Goal: Task Accomplishment & Management: Use online tool/utility

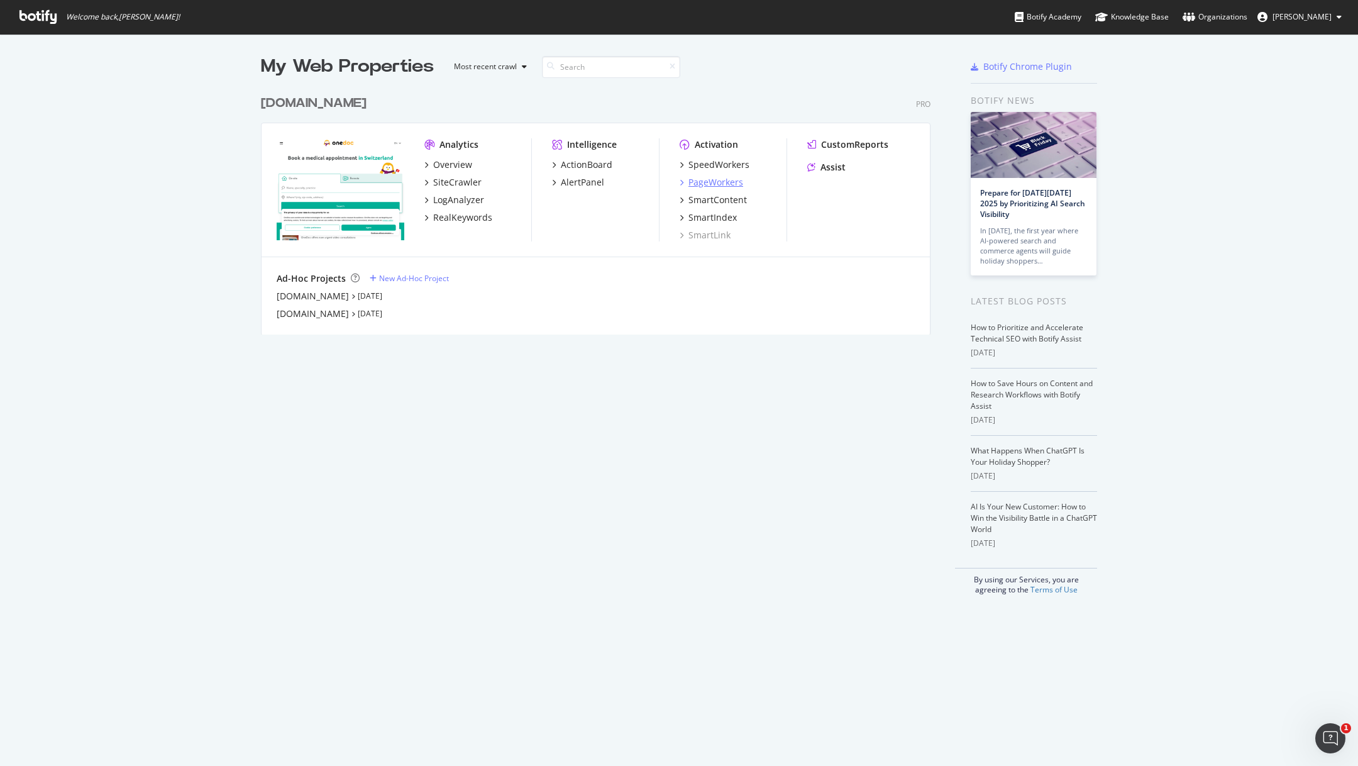
click at [704, 182] on div "PageWorkers" at bounding box center [716, 182] width 55 height 13
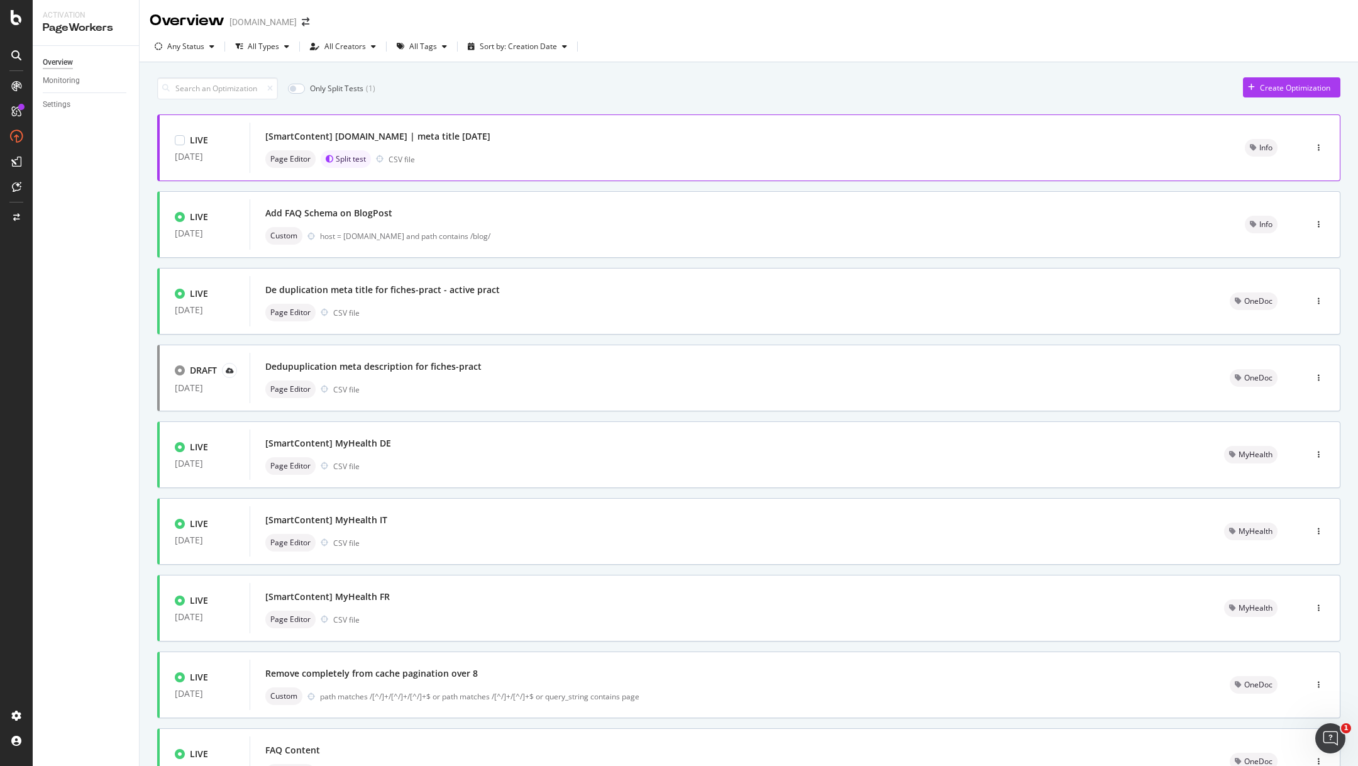
click at [480, 133] on div "[SmartContent] [DOMAIN_NAME] | meta title [DATE]" at bounding box center [377, 136] width 225 height 13
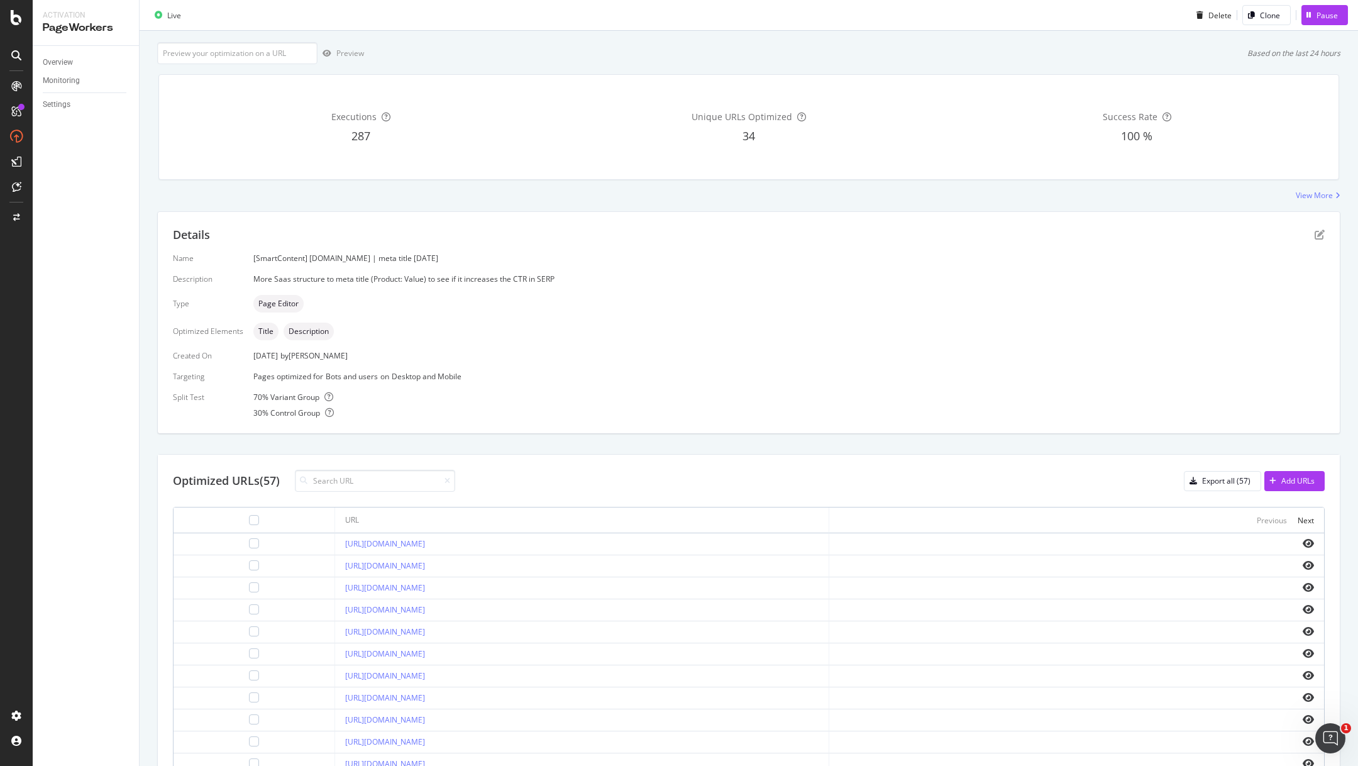
scroll to position [80, 0]
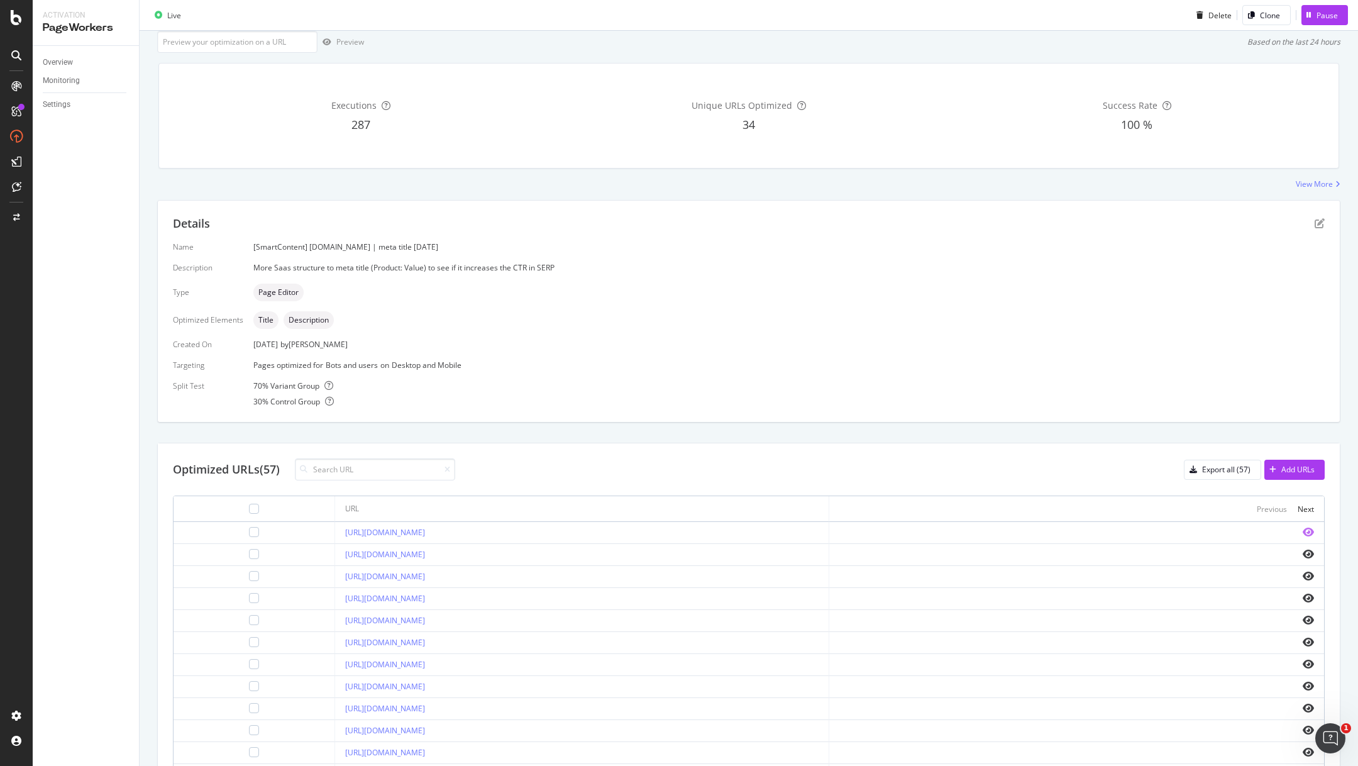
click at [1306, 527] on icon "eye" at bounding box center [1308, 532] width 11 height 10
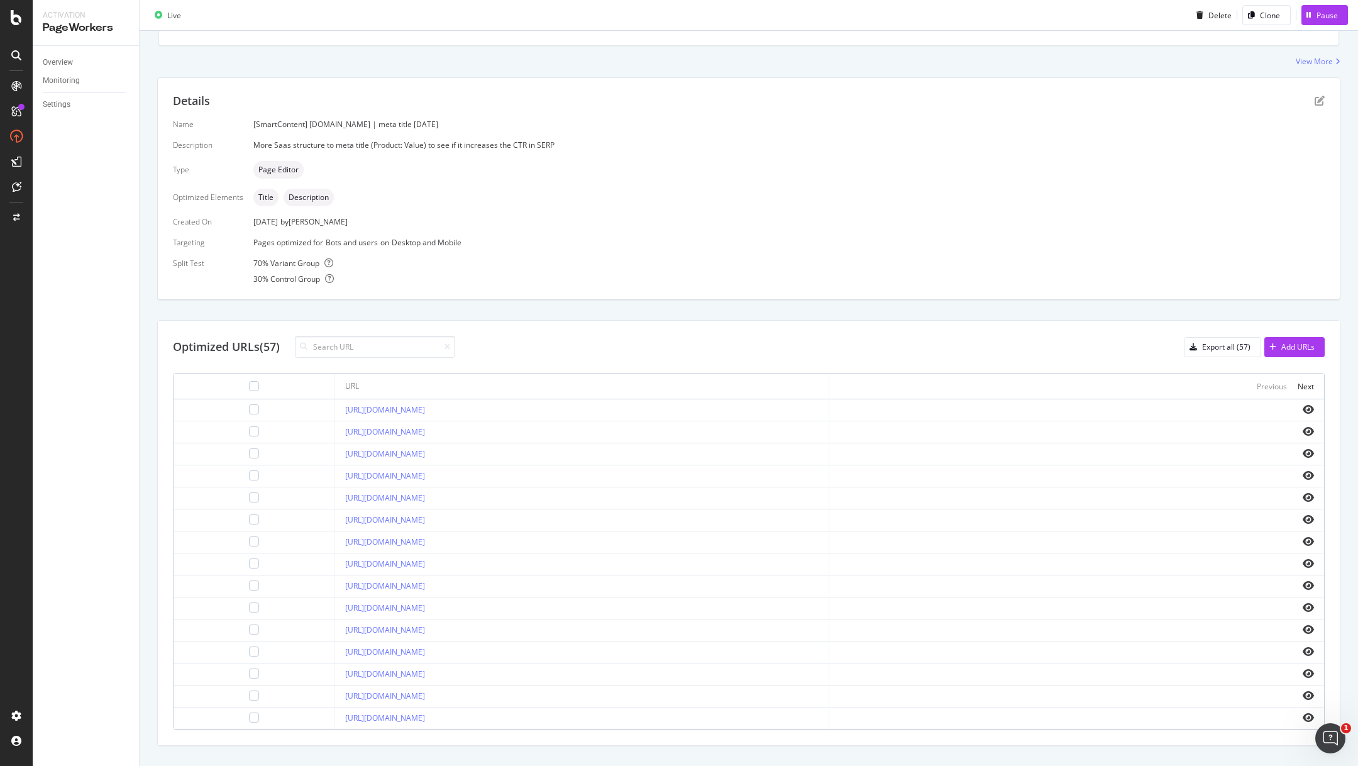
scroll to position [222, 0]
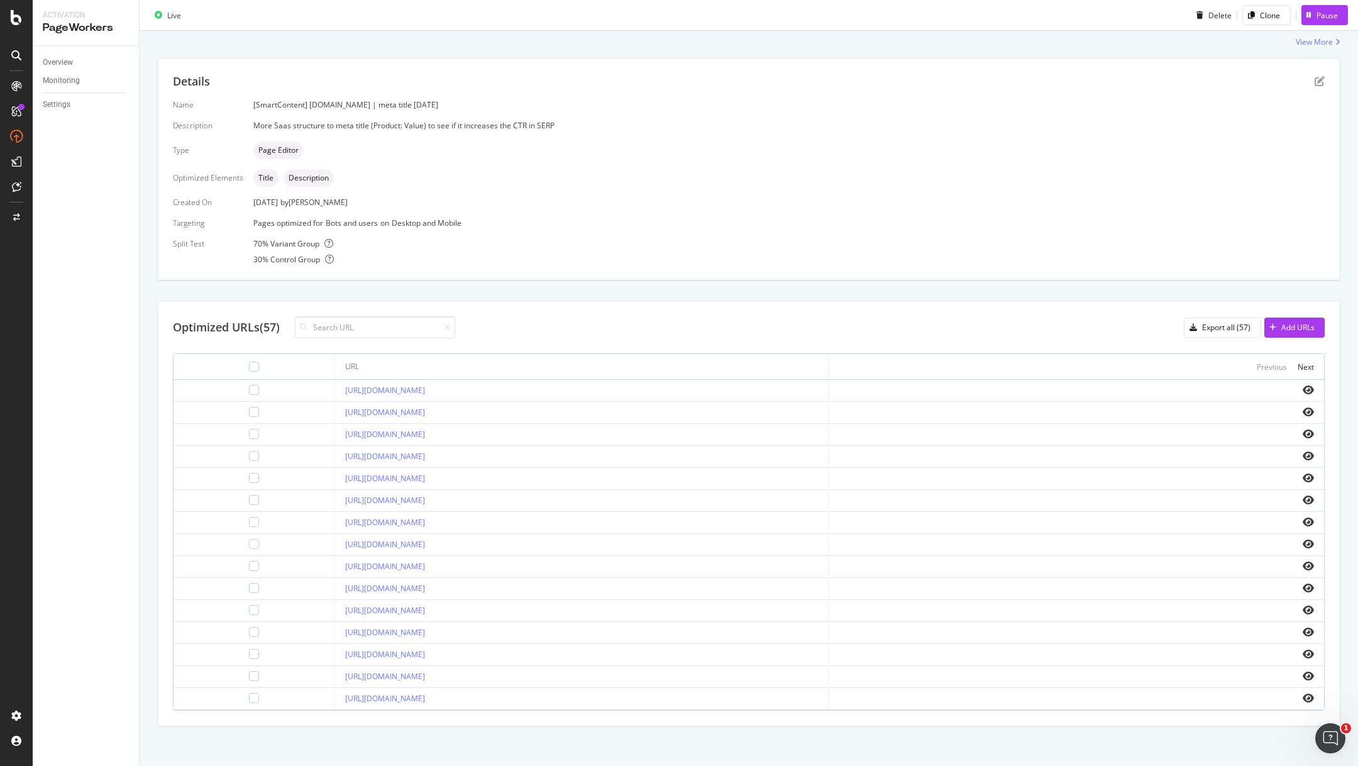
click at [702, 385] on div "[URL][DOMAIN_NAME]" at bounding box center [582, 390] width 474 height 11
click at [1228, 325] on div "Export all (57)" at bounding box center [1226, 327] width 48 height 11
click at [1297, 326] on div "Add URLs" at bounding box center [1298, 327] width 33 height 11
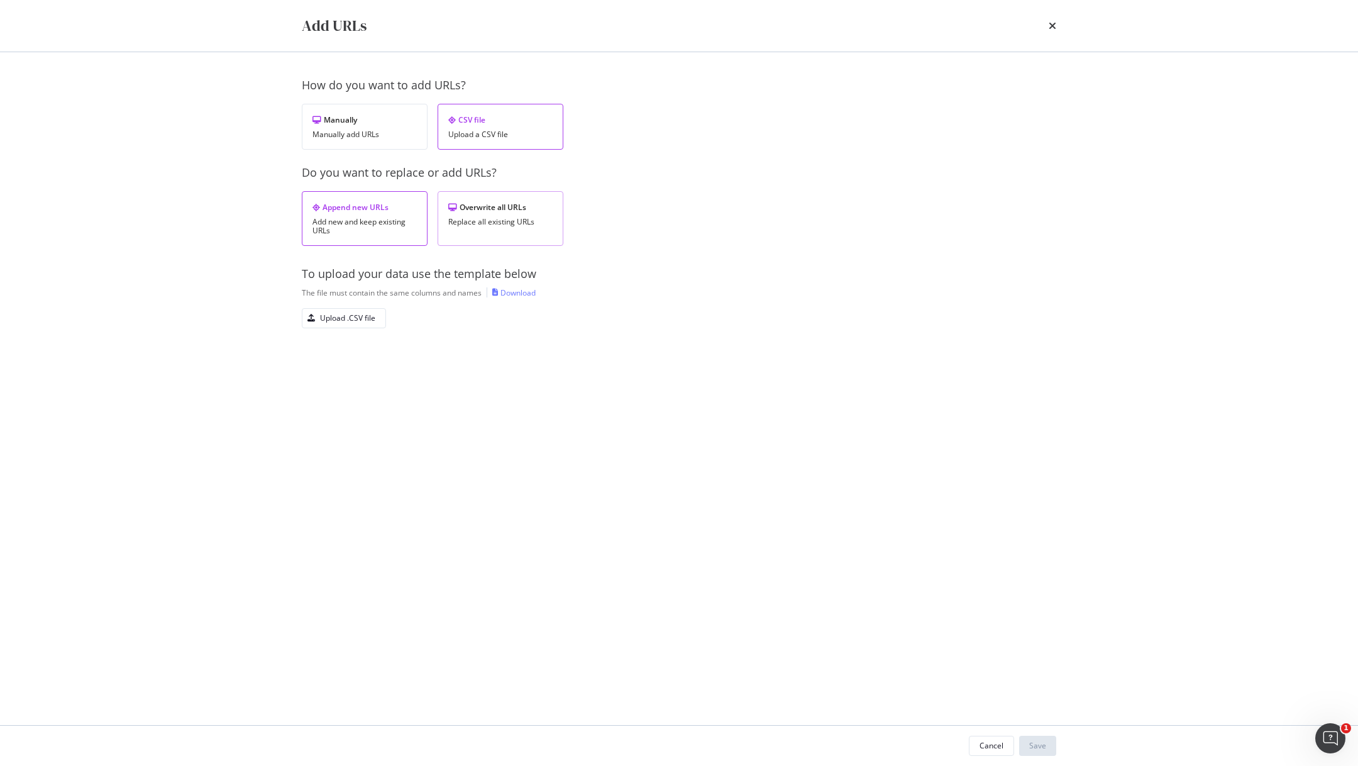
click at [484, 228] on div "Overwrite all URLs Replace all existing URLs" at bounding box center [501, 218] width 126 height 55
click at [335, 316] on div "Upload .CSV file" at bounding box center [347, 318] width 55 height 11
click at [1036, 747] on div "Save" at bounding box center [1038, 745] width 17 height 11
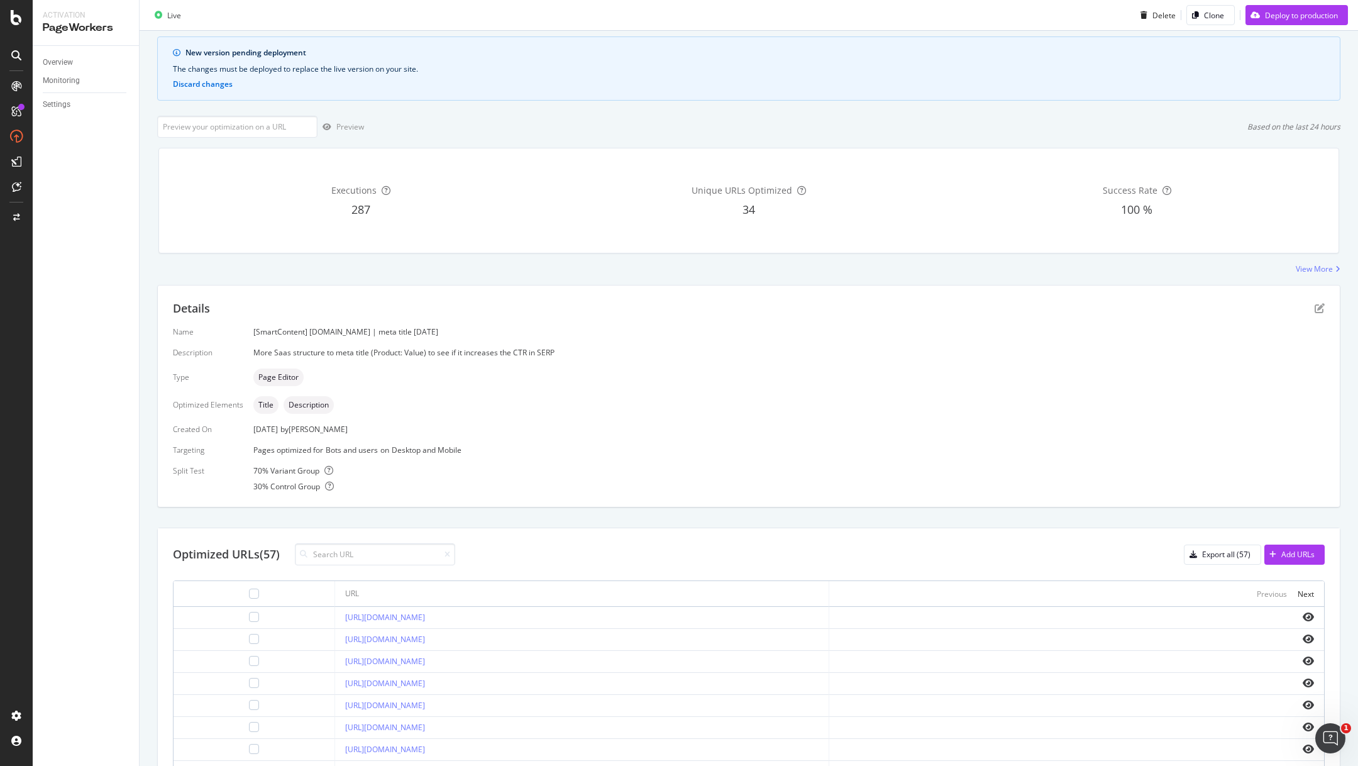
scroll to position [301, 0]
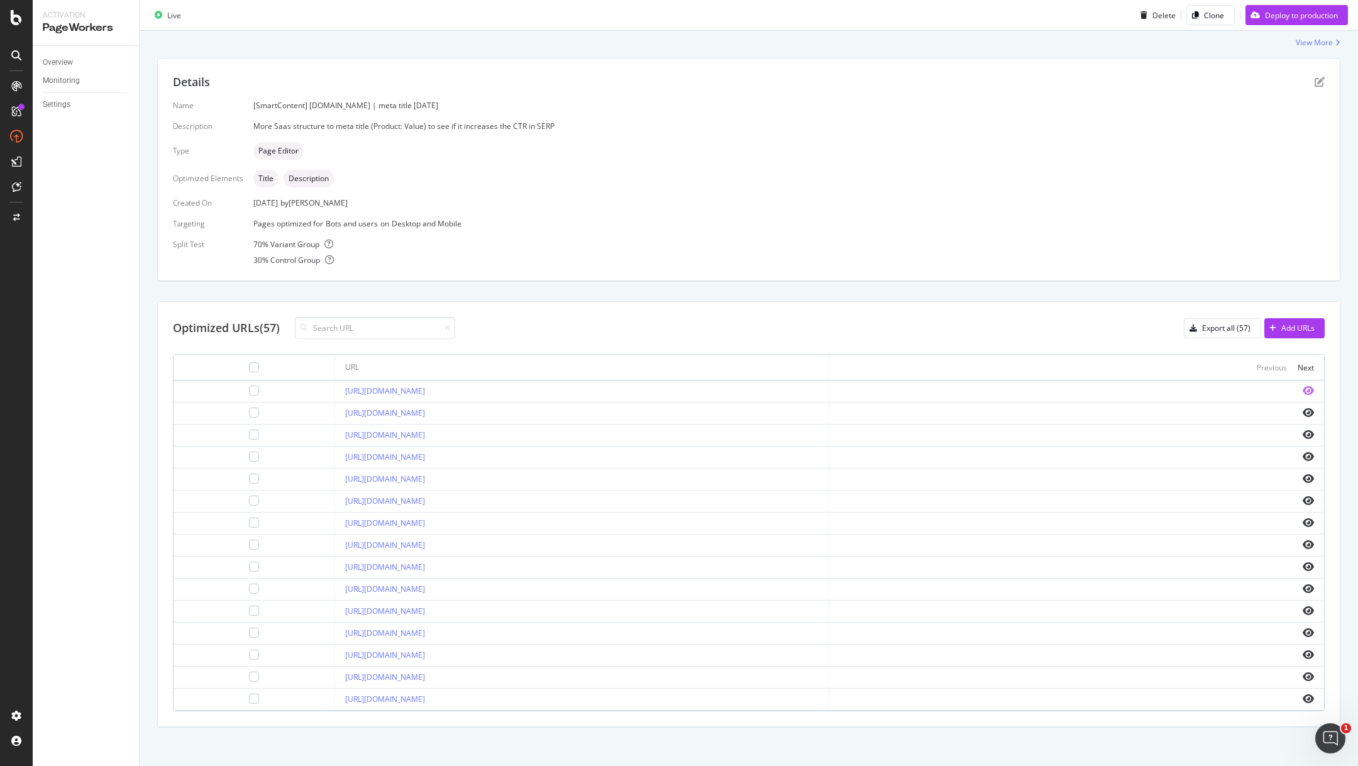
click at [1306, 387] on icon "eye" at bounding box center [1308, 391] width 11 height 10
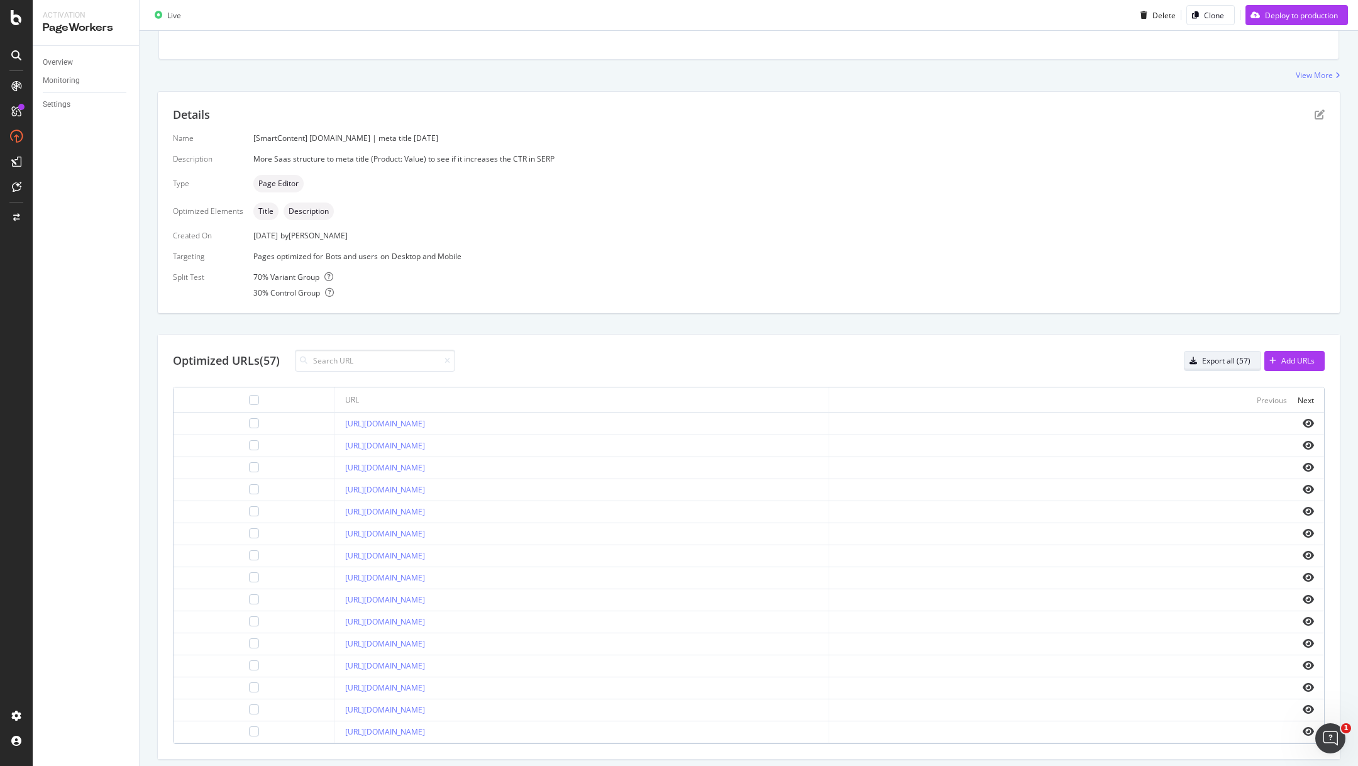
click at [1202, 365] on div "Export all (57)" at bounding box center [1218, 361] width 66 height 18
click at [1296, 20] on div "Deploy to production" at bounding box center [1301, 14] width 73 height 11
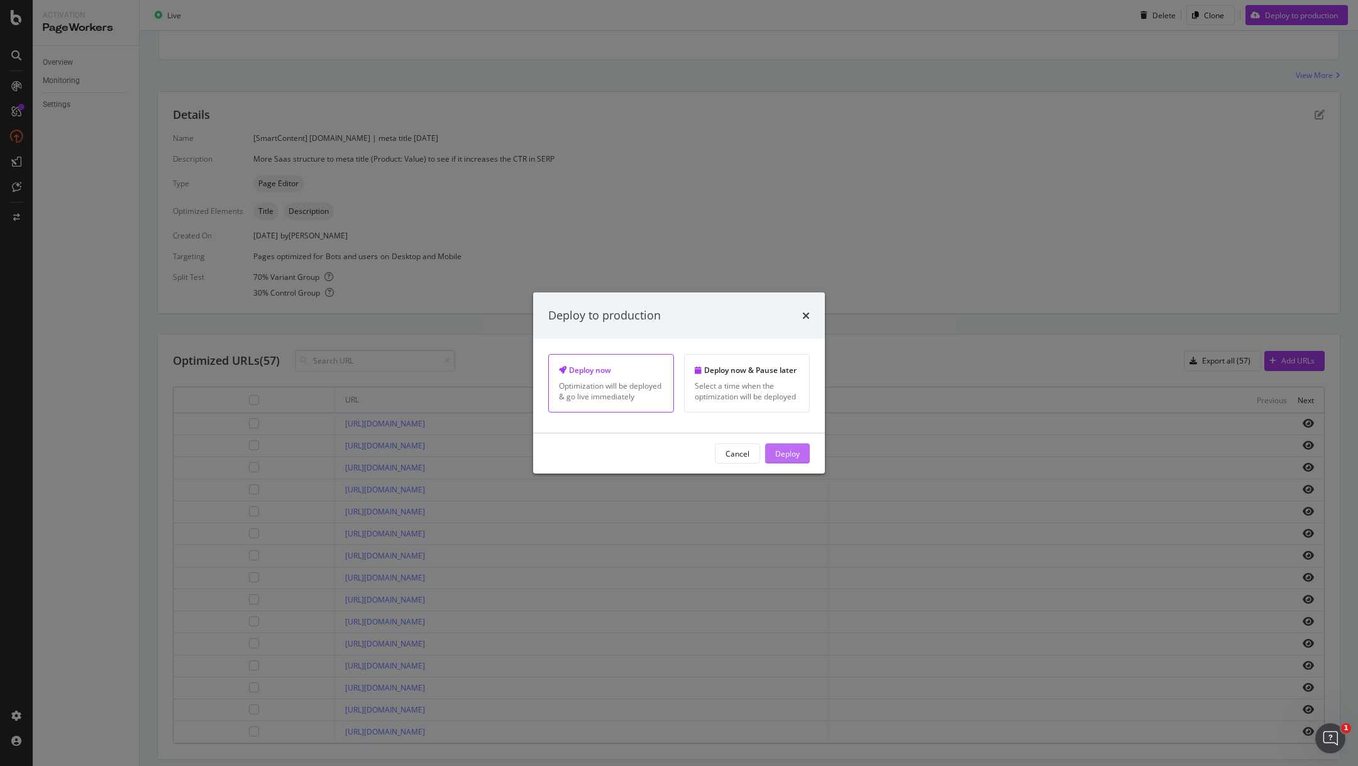
click at [782, 446] on div "Deploy" at bounding box center [787, 453] width 25 height 19
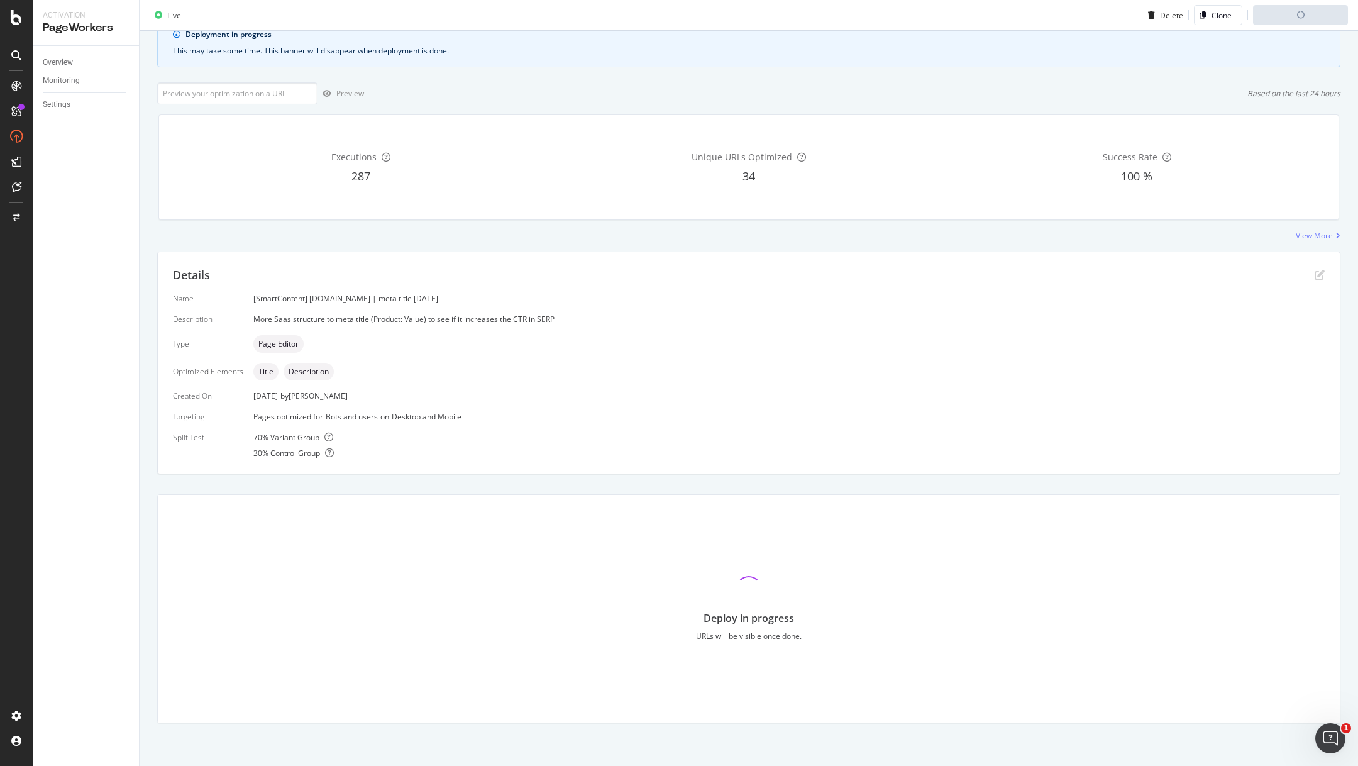
scroll to position [0, 0]
